Goal: Register for event/course

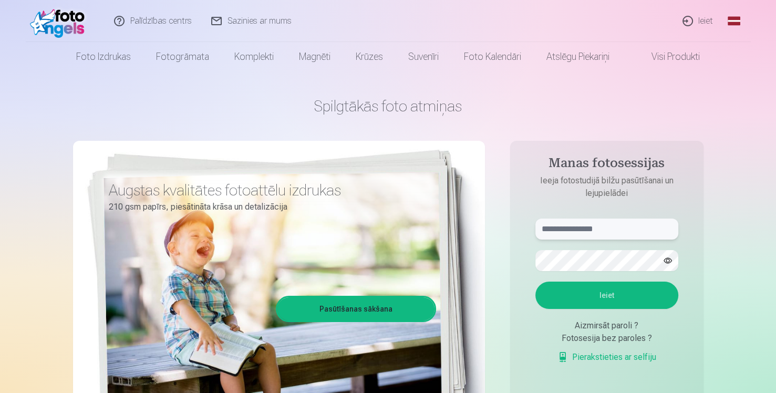
click at [587, 239] on input "text" at bounding box center [606, 229] width 143 height 21
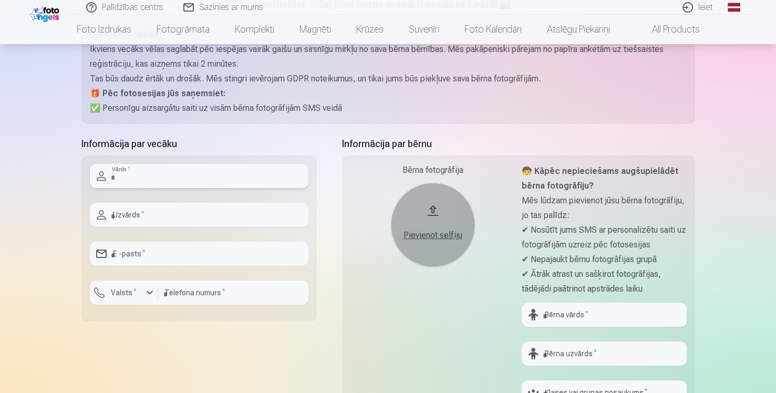
scroll to position [174, 0]
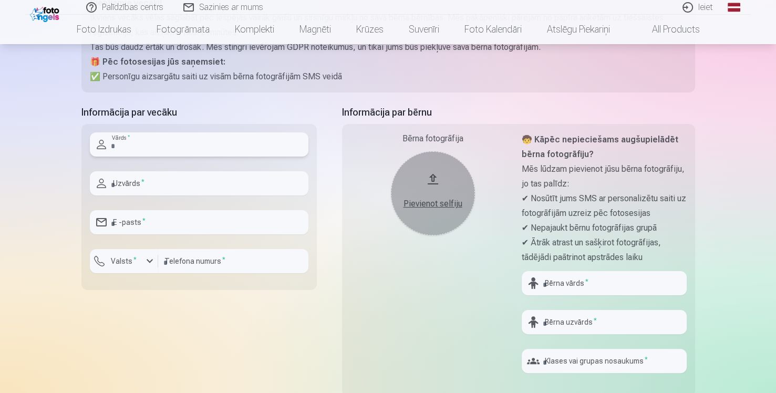
click at [150, 149] on input "text" at bounding box center [199, 144] width 219 height 24
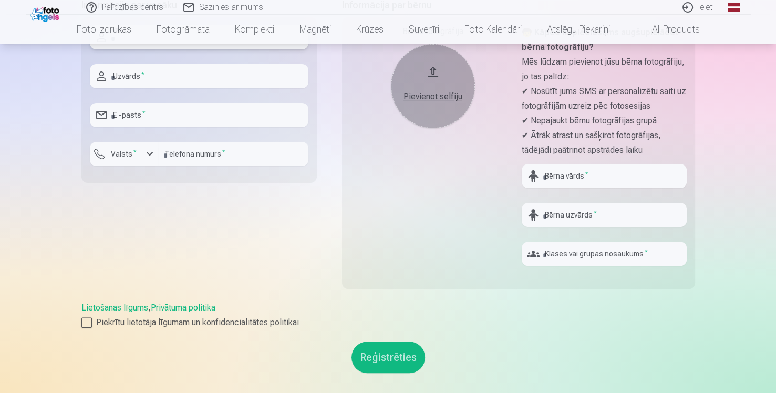
scroll to position [0, 0]
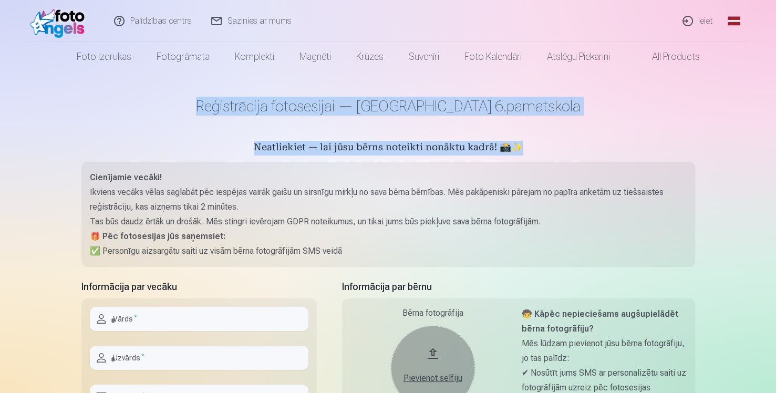
drag, startPoint x: 775, startPoint y: 70, endPoint x: 772, endPoint y: 154, distance: 84.6
drag, startPoint x: 772, startPoint y: 154, endPoint x: 706, endPoint y: 127, distance: 71.6
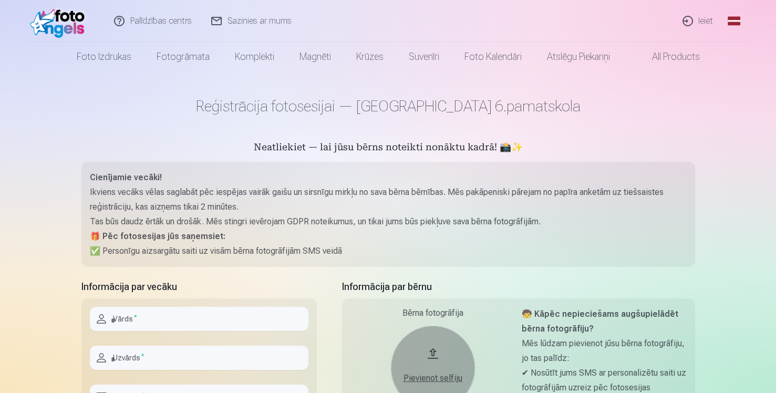
click at [584, 161] on main "Reģistrācija fotosesijai — Rēzeknes 6.pamatskola Neatliekiet — lai jūsu bērns n…" at bounding box center [388, 375] width 614 height 608
